Goal: Task Accomplishment & Management: Manage account settings

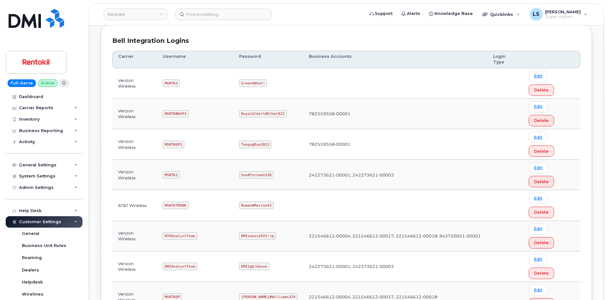
scroll to position [127, 0]
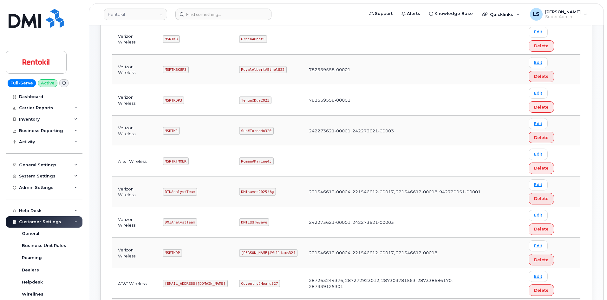
copy code "Maud#Earthquake203"
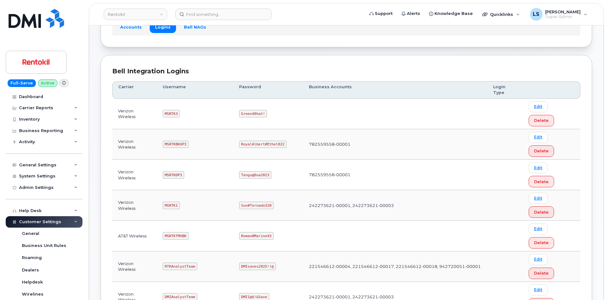
scroll to position [63, 0]
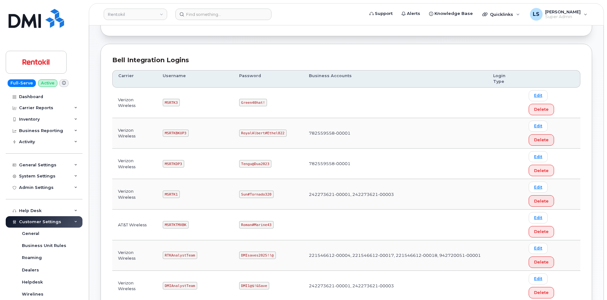
click at [252, 190] on code "Sun#Tornado320" at bounding box center [256, 194] width 35 height 8
copy code "Sun#Tornado320"
